Goal: Task Accomplishment & Management: Use online tool/utility

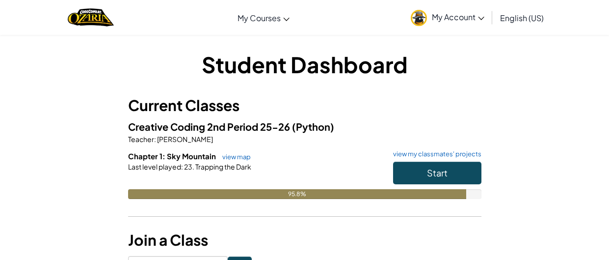
click at [423, 194] on div "95.8%" at bounding box center [297, 194] width 339 height 10
click at [423, 177] on button "Start" at bounding box center [437, 172] width 88 height 23
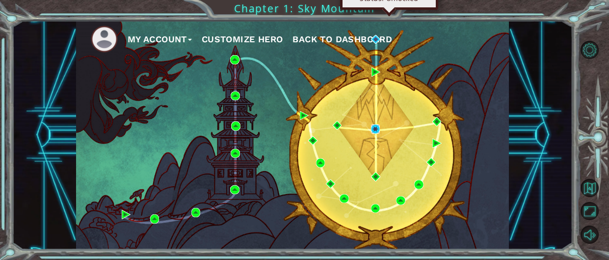
click at [378, 132] on img at bounding box center [375, 128] width 9 height 9
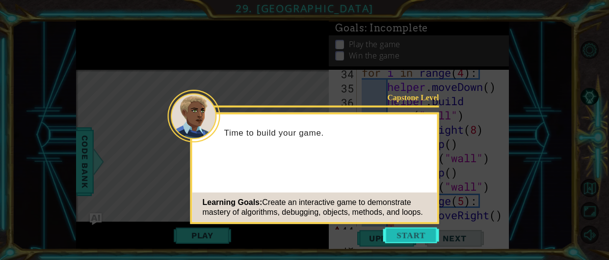
click at [412, 229] on button "Start" at bounding box center [411, 235] width 56 height 16
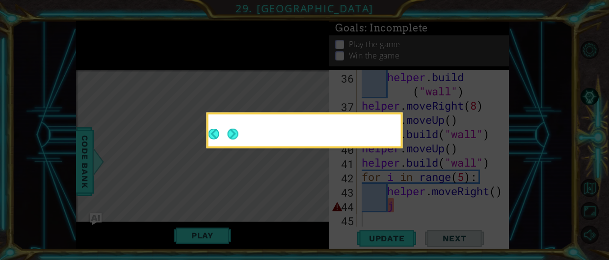
scroll to position [640, 0]
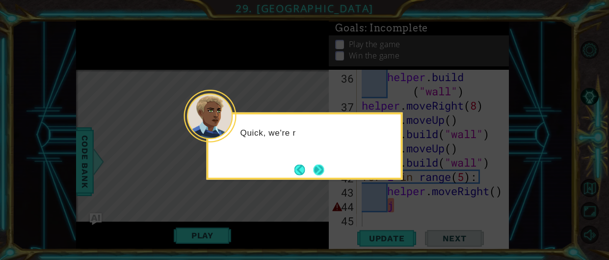
click at [313, 162] on footer at bounding box center [309, 169] width 30 height 15
click at [314, 163] on footer at bounding box center [309, 169] width 30 height 15
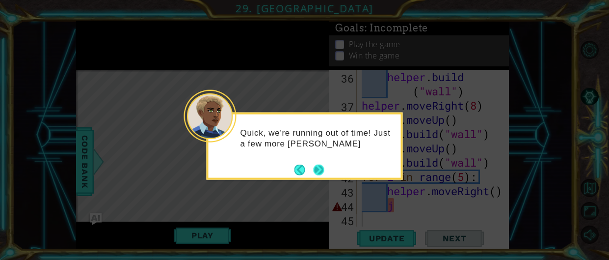
click at [314, 165] on button "Next" at bounding box center [318, 169] width 11 height 11
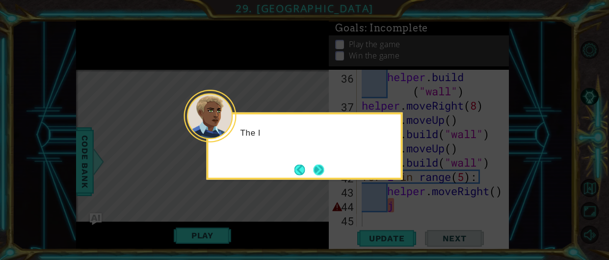
click at [313, 164] on button "Next" at bounding box center [318, 169] width 11 height 11
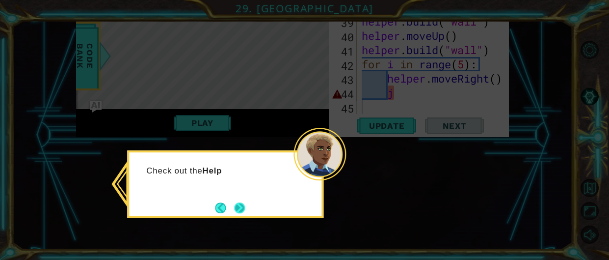
click at [240, 209] on button "Next" at bounding box center [239, 207] width 11 height 11
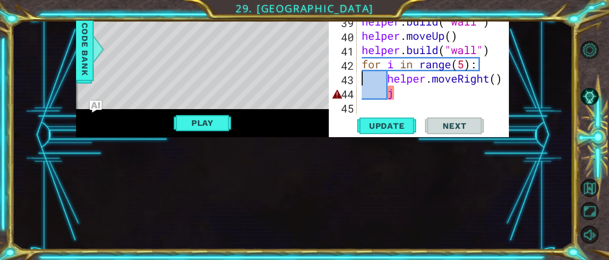
click at [415, 92] on div "helper . build ( "wall" ) helper . moveRight ( 8 ) helper . moveUp ( ) helper .…" at bounding box center [436, 56] width 152 height 199
type textarea "j"
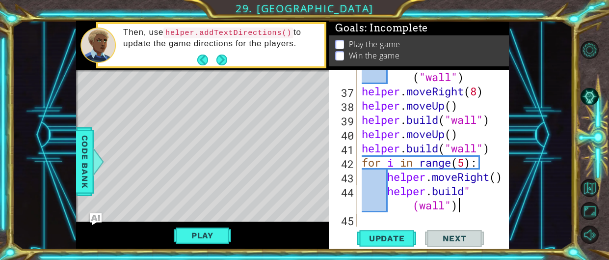
scroll to position [0, 6]
click at [413, 242] on span "Update" at bounding box center [386, 238] width 55 height 10
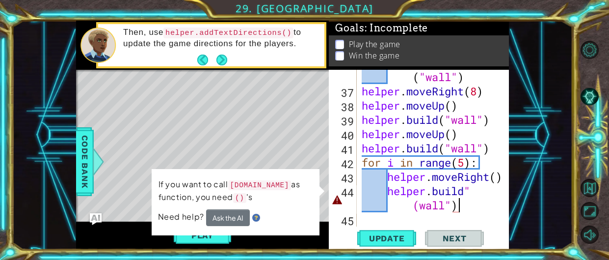
click at [395, 207] on div "helper . build ( "wall" ) helper . moveRight ( 8 ) helper . moveUp ( ) helper .…" at bounding box center [436, 154] width 152 height 199
click at [392, 207] on div "helper . build ( "wall" ) helper . moveRight ( 8 ) helper . moveUp ( ) helper .…" at bounding box center [436, 154] width 152 height 199
click at [389, 207] on div "helper . build ( "wall" ) helper . moveRight ( 8 ) helper . moveUp ( ) helper .…" at bounding box center [436, 154] width 152 height 199
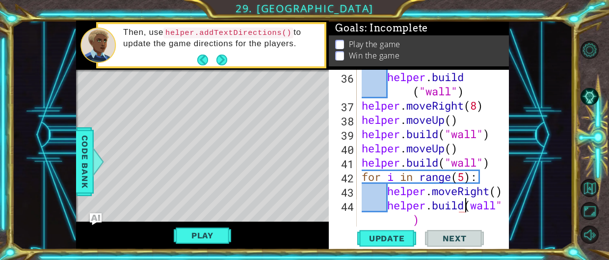
scroll to position [654, 0]
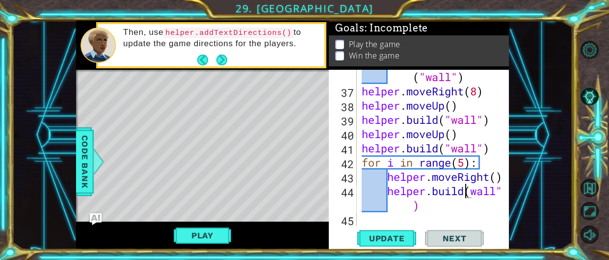
click at [470, 191] on div "helper . build ( "wall" ) helper . moveRight ( 8 ) helper . moveUp ( ) helper .…" at bounding box center [436, 154] width 152 height 199
click at [406, 206] on div "helper . build ( "wall" ) helper . moveRight ( 8 ) helper . moveUp ( ) helper .…" at bounding box center [436, 154] width 152 height 199
type textarea "[DOMAIN_NAME]("wall")"
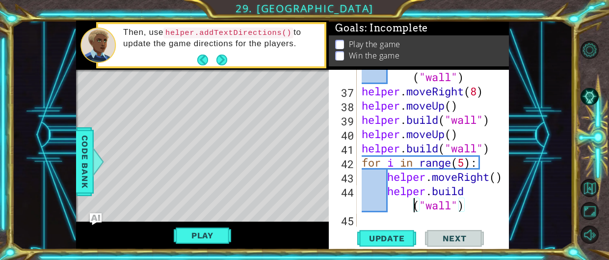
click at [389, 204] on div "helper . build ( "wall" ) helper . moveRight ( 8 ) helper . moveUp ( ) helper .…" at bounding box center [436, 154] width 152 height 199
click at [392, 214] on div "helper . build ( "wall" ) helper . moveRight ( 8 ) helper . moveUp ( ) helper .…" at bounding box center [436, 154] width 152 height 199
click at [396, 236] on span "Update" at bounding box center [386, 238] width 55 height 10
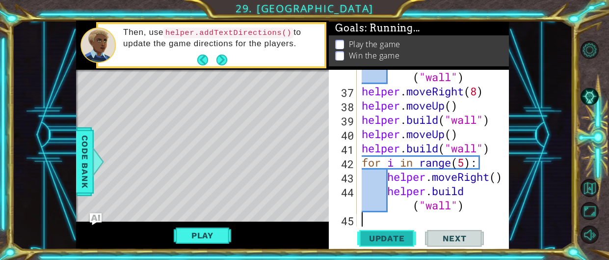
click at [397, 232] on button "Update" at bounding box center [386, 238] width 59 height 18
click at [397, 237] on span "Update" at bounding box center [386, 238] width 55 height 10
click at [384, 198] on div "helper . build ( "wall" ) helper . moveRight ( 8 ) helper . moveUp ( ) helper .…" at bounding box center [436, 154] width 152 height 199
type textarea "[DOMAIN_NAME]("wall")"
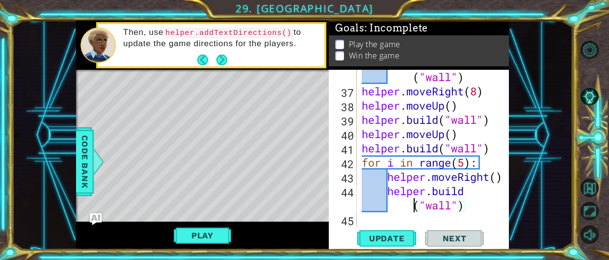
click at [390, 204] on div "helper . build ( "wall" ) helper . moveRight ( 8 ) helper . moveUp ( ) helper .…" at bounding box center [436, 154] width 152 height 199
click at [393, 213] on div "helper . build ( "wall" ) helper . moveRight ( 8 ) helper . moveUp ( ) helper .…" at bounding box center [436, 154] width 152 height 199
click at [477, 189] on div "helper . build ( "wall" ) helper . moveRight ( 8 ) helper . moveUp ( ) helper .…" at bounding box center [436, 154] width 152 height 199
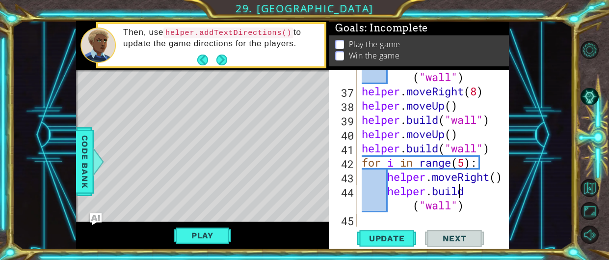
click at [496, 188] on div "helper . build ( "wall" ) helper . moveRight ( 8 ) helper . moveUp ( ) helper .…" at bounding box center [436, 154] width 152 height 199
click at [413, 211] on div "helper . build ( "wall" ) helper . moveRight ( 8 ) helper . moveUp ( ) helper .…" at bounding box center [436, 154] width 152 height 199
click at [397, 236] on span "Update" at bounding box center [386, 238] width 55 height 10
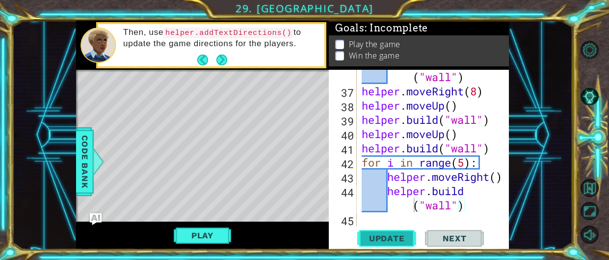
click at [397, 236] on span "Update" at bounding box center [386, 238] width 55 height 10
click at [379, 163] on div "helper . build ( "wall" ) helper . moveRight ( 8 ) helper . moveUp ( ) helper .…" at bounding box center [436, 154] width 152 height 199
click at [391, 198] on div "helper . build ( "wall" ) helper . moveRight ( 8 ) helper . moveUp ( ) helper .…" at bounding box center [436, 154] width 152 height 199
click at [377, 193] on div "helper . build ( "wall" ) helper . moveRight ( 8 ) helper . moveUp ( ) helper .…" at bounding box center [436, 154] width 152 height 199
click at [377, 196] on div "helper . build ( "wall" ) helper . moveRight ( 8 ) helper . moveUp ( ) helper .…" at bounding box center [436, 154] width 152 height 199
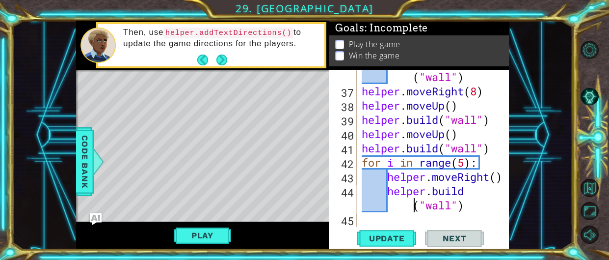
click at [369, 199] on div "helper . build ( "wall" ) helper . moveRight ( 8 ) helper . moveUp ( ) helper .…" at bounding box center [436, 154] width 152 height 199
click at [378, 188] on div "helper . build ( "wall" ) helper . moveRight ( 8 ) helper . moveUp ( ) helper .…" at bounding box center [436, 154] width 152 height 199
click at [373, 172] on div "helper . build ( "wall" ) helper . moveRight ( 8 ) helper . moveUp ( ) helper .…" at bounding box center [436, 154] width 152 height 199
click at [370, 175] on div "helper . build ( "wall" ) helper . moveRight ( 8 ) helper . moveUp ( ) helper .…" at bounding box center [436, 154] width 152 height 199
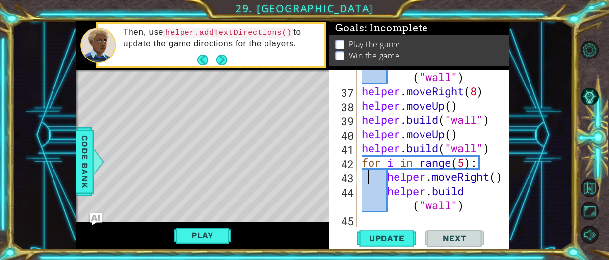
click at [370, 175] on div "helper . build ( "wall" ) helper . moveRight ( 8 ) helper . moveUp ( ) helper .…" at bounding box center [436, 154] width 152 height 199
click at [364, 196] on div "helper . build ( "wall" ) helper . moveRight ( 8 ) helper . moveUp ( ) helper .…" at bounding box center [436, 154] width 152 height 199
click at [414, 208] on div "helper . build ( "wall" ) helper . moveRight ( 8 ) helper . moveUp ( ) helper .…" at bounding box center [436, 154] width 152 height 199
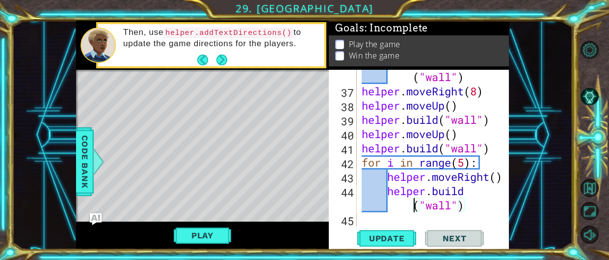
click at [407, 209] on div "helper . build ( "wall" ) helper . moveRight ( 8 ) helper . moveUp ( ) helper .…" at bounding box center [436, 154] width 152 height 199
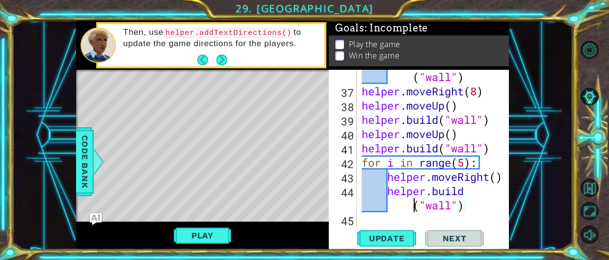
click at [407, 209] on div "helper . build ( "wall" ) helper . moveRight ( 8 ) helper . moveUp ( ) helper .…" at bounding box center [436, 154] width 152 height 199
click at [390, 243] on button "Update" at bounding box center [386, 238] width 59 height 18
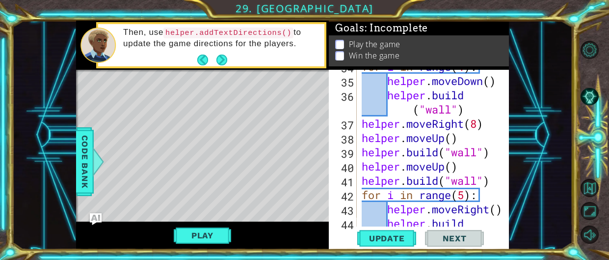
scroll to position [622, 0]
click at [447, 198] on div "for i in range ( 4 ) : helper . moveDown ( ) helper . build ( "wall" ) helper .…" at bounding box center [436, 158] width 152 height 199
click at [492, 212] on div "for i in range ( 4 ) : helper . moveDown ( ) helper . build ( "wall" ) helper .…" at bounding box center [436, 158] width 152 height 199
click at [400, 244] on button "Update" at bounding box center [386, 238] width 59 height 18
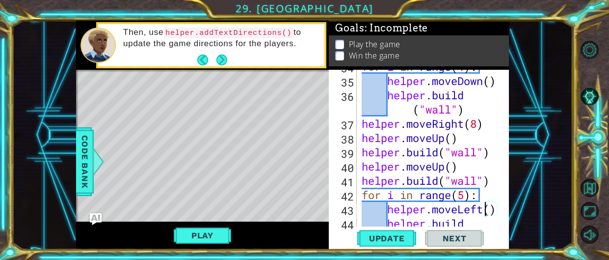
type textarea "[DOMAIN_NAME]("wall")"
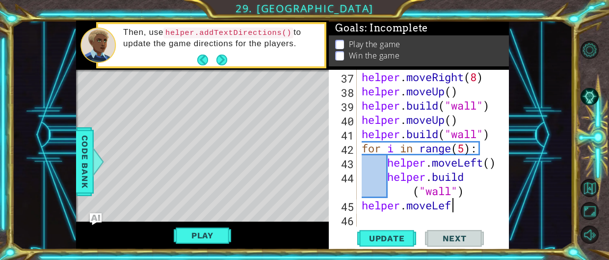
scroll to position [0, 4]
type textarea "helper.moveLeft(2)"
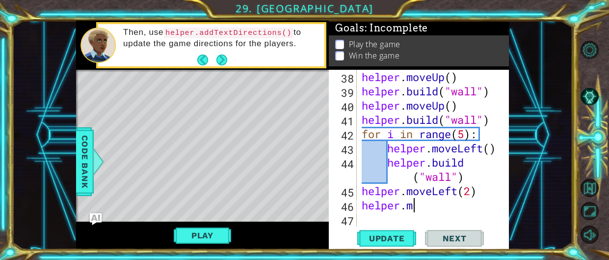
scroll to position [0, 1]
click at [472, 195] on div "helper . moveUp ( ) helper . build ( "wall" ) helper . moveUp ( ) helper . buil…" at bounding box center [436, 162] width 152 height 185
click at [440, 202] on div "helper . moveUp ( ) helper . build ( "wall" ) helper . moveUp ( ) helper . buil…" at bounding box center [436, 162] width 152 height 185
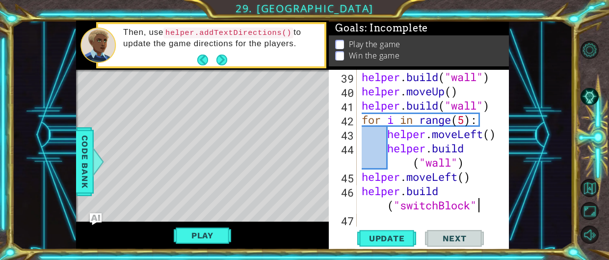
scroll to position [0, 7]
click at [440, 208] on div "helper . build ( "wall" ) helper . moveUp ( ) helper . build ( "wall" ) for i i…" at bounding box center [436, 162] width 152 height 185
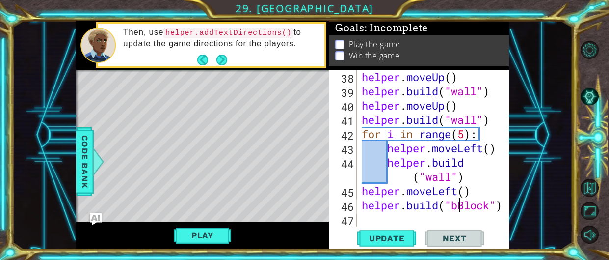
scroll to position [697, 0]
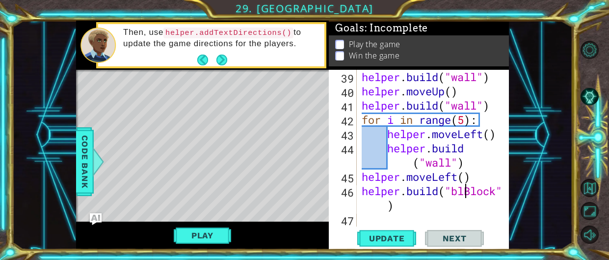
type textarea "[DOMAIN_NAME]("blueBlock")"
click at [484, 212] on div "helper . build ( "wall" ) helper . moveUp ( ) helper . build ( "wall" ) for i i…" at bounding box center [436, 162] width 152 height 185
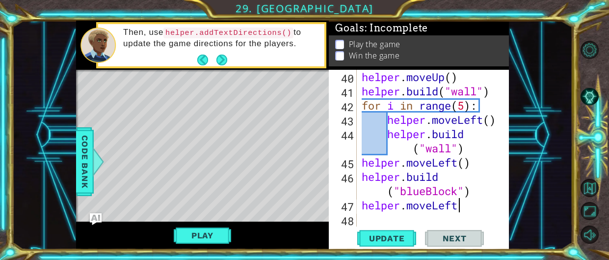
scroll to position [0, 4]
type textarea "helper.moveLeft()"
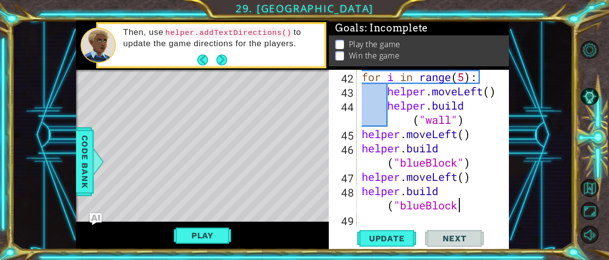
scroll to position [0, 6]
type textarea "[DOMAIN_NAME]("blueBlock")"
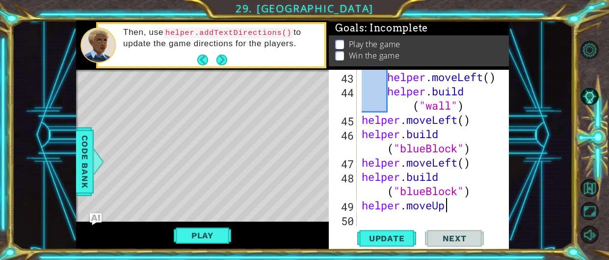
scroll to position [0, 3]
type textarea "helper.moveUp()"
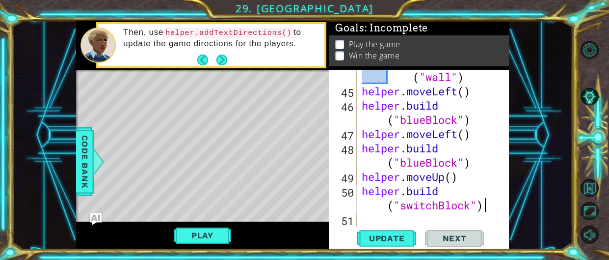
scroll to position [0, 7]
type textarea "[DOMAIN_NAME]("switchBlock")"
click at [384, 237] on span "Update" at bounding box center [386, 238] width 55 height 10
click at [196, 235] on button "Play" at bounding box center [202, 235] width 57 height 19
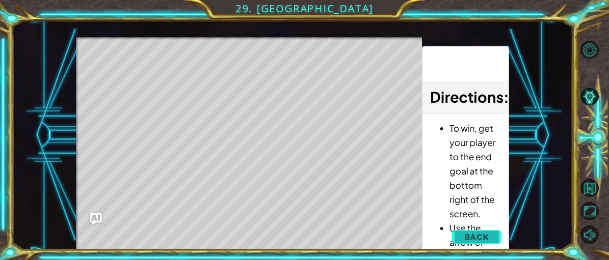
click at [489, 240] on button "Back" at bounding box center [477, 237] width 50 height 20
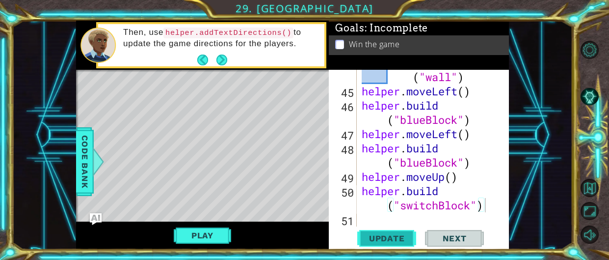
click at [411, 233] on button "Update" at bounding box center [386, 238] width 59 height 18
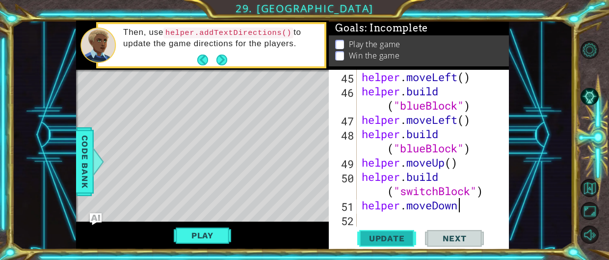
scroll to position [0, 4]
type textarea "helper.moveDown(2)"
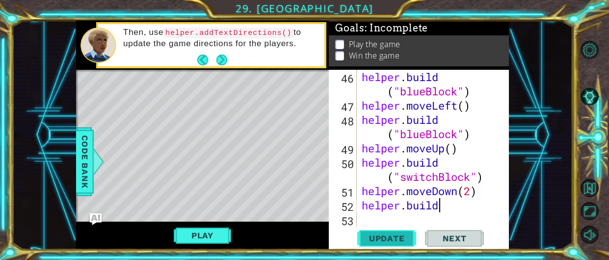
scroll to position [0, 3]
type textarea "[DOMAIN_NAME](""
